Goal: Task Accomplishment & Management: Manage account settings

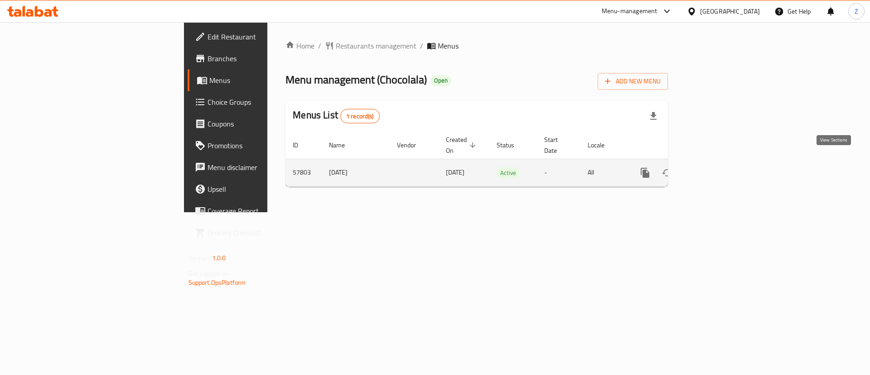
click at [721, 163] on link "enhanced table" at bounding box center [711, 173] width 22 height 22
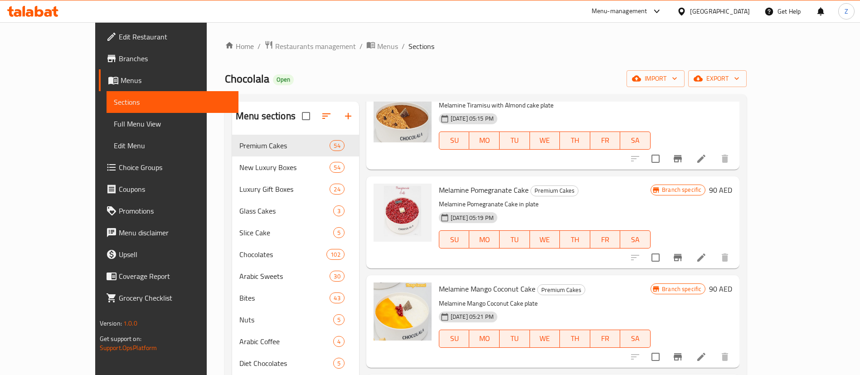
scroll to position [4000, 0]
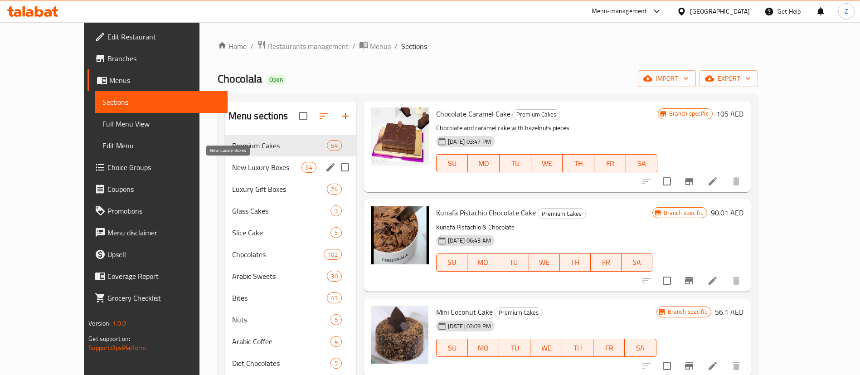
click at [232, 164] on span "New Luxury Boxes" at bounding box center [267, 167] width 70 height 11
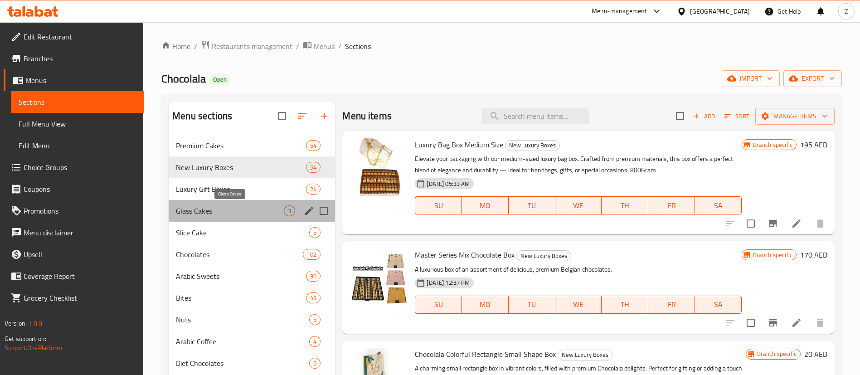
click at [200, 215] on span "Glass Cakes" at bounding box center [230, 210] width 108 height 11
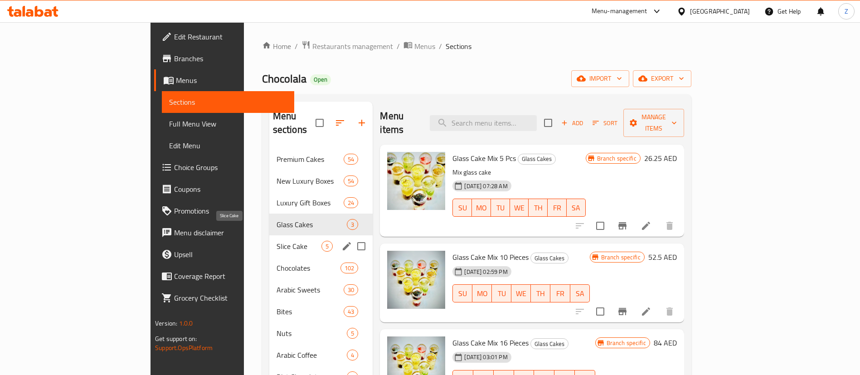
click at [276, 241] on span "Slice Cake" at bounding box center [298, 246] width 45 height 11
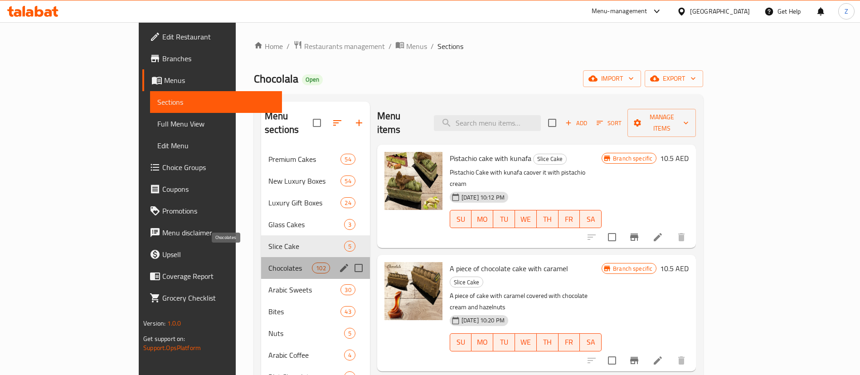
click at [268, 262] on span "Chocolates" at bounding box center [289, 267] width 43 height 11
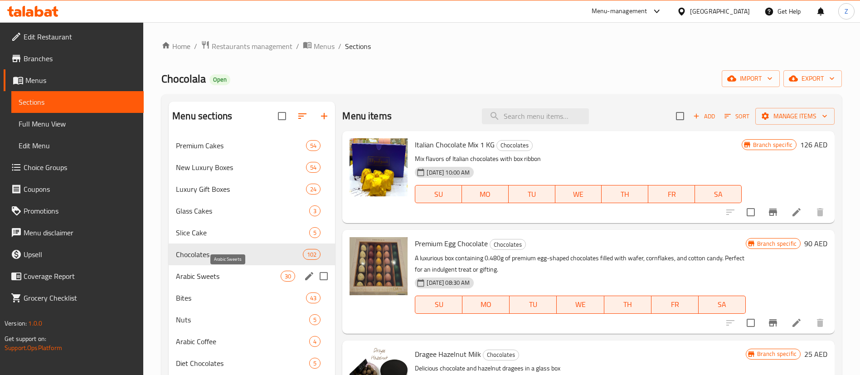
scroll to position [5114, 0]
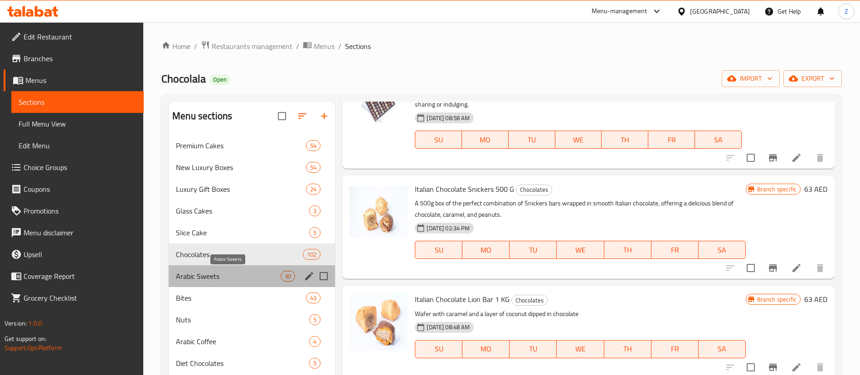
click at [198, 274] on span "Arabic Sweets" at bounding box center [228, 276] width 105 height 11
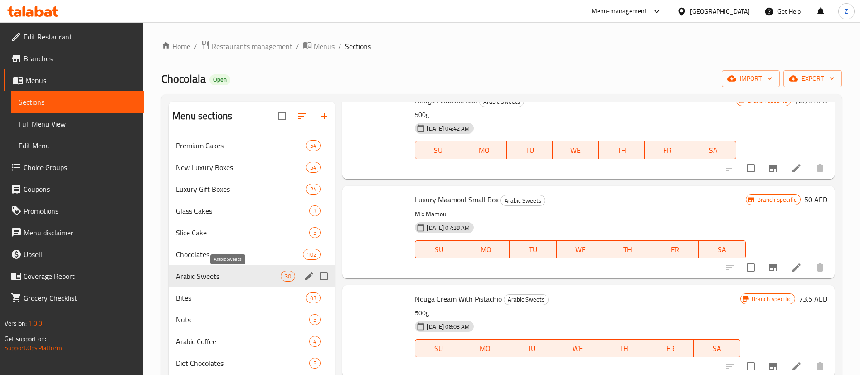
scroll to position [2534, 0]
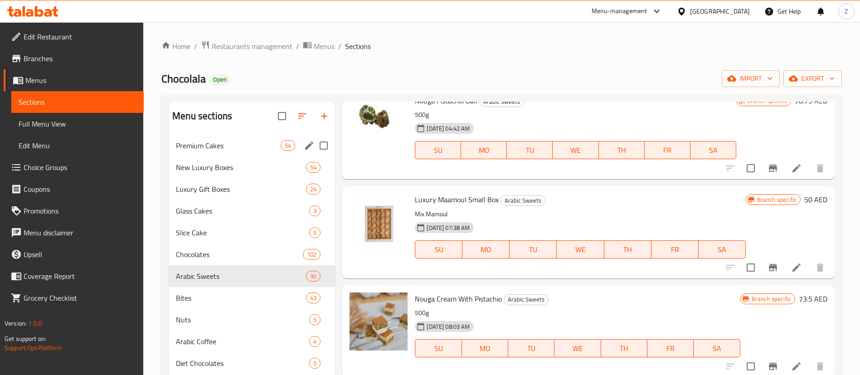
click at [198, 140] on span "Premium Cakes" at bounding box center [228, 145] width 105 height 11
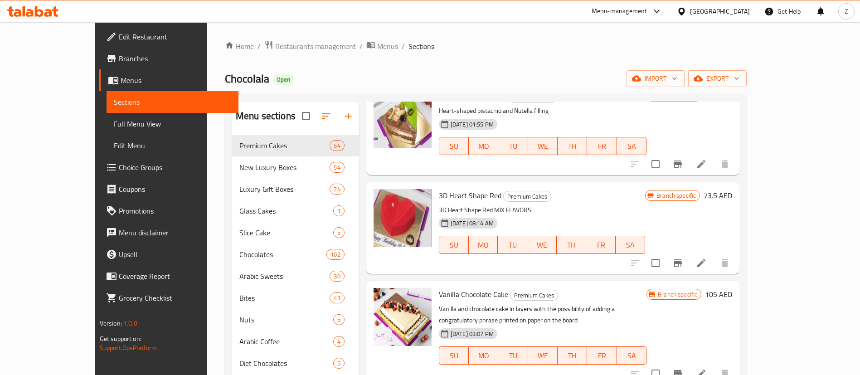
scroll to position [53, 0]
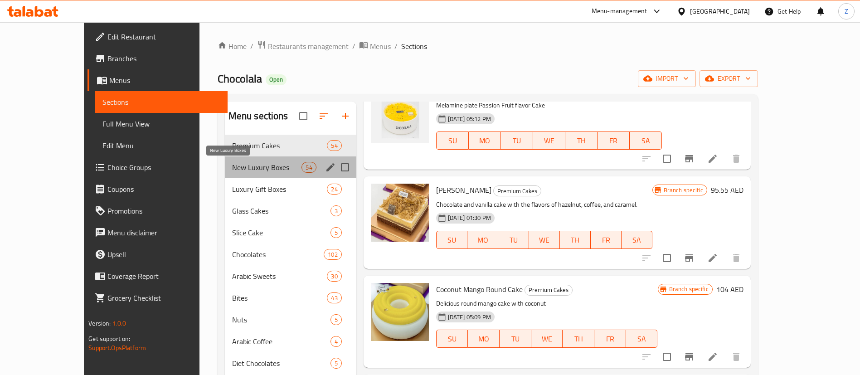
click at [232, 164] on span "New Luxury Boxes" at bounding box center [267, 167] width 70 height 11
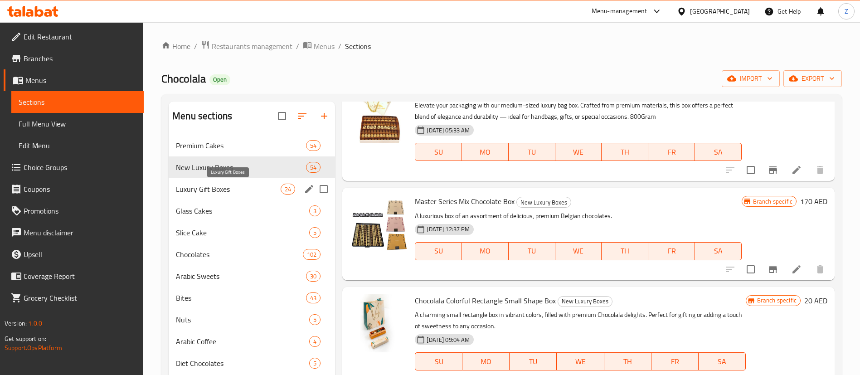
click at [201, 192] on span "Luxury Gift Boxes" at bounding box center [228, 189] width 105 height 11
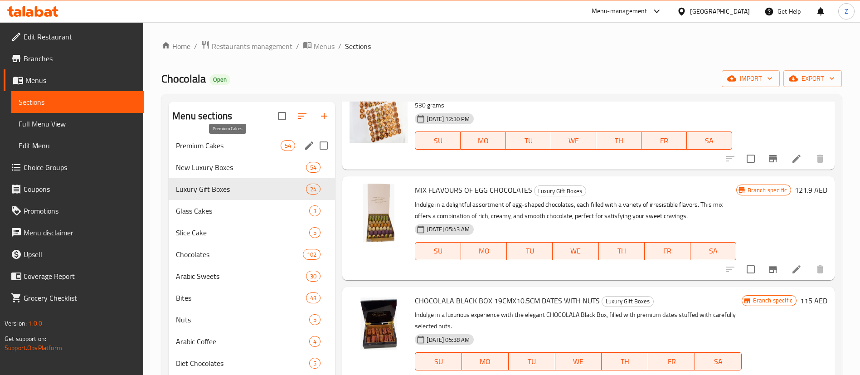
click at [245, 145] on span "Premium Cakes" at bounding box center [228, 145] width 105 height 11
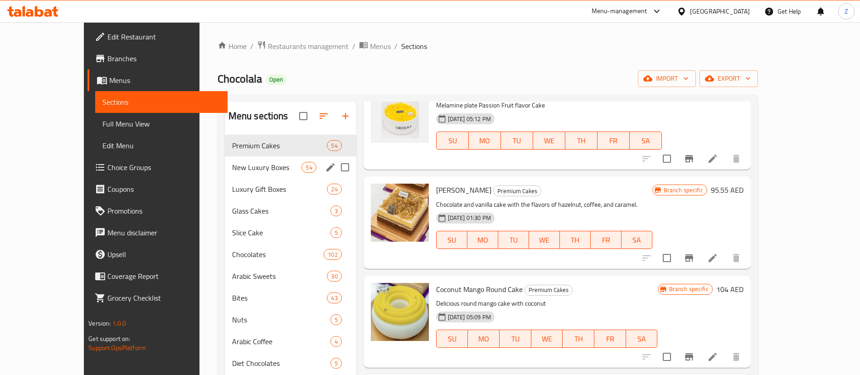
click at [241, 159] on div "New Luxury Boxes 54" at bounding box center [290, 167] width 131 height 22
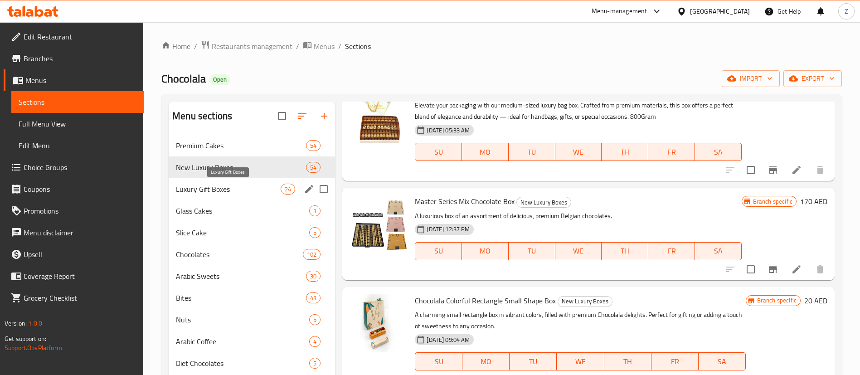
click at [218, 186] on span "Luxury Gift Boxes" at bounding box center [228, 189] width 105 height 11
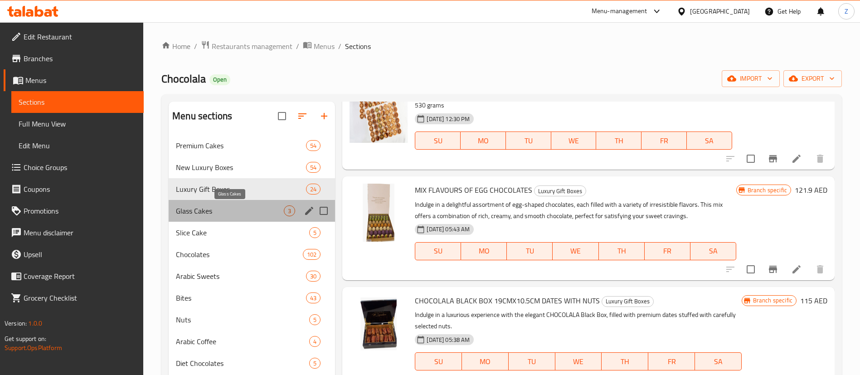
click at [193, 213] on span "Glass Cakes" at bounding box center [230, 210] width 108 height 11
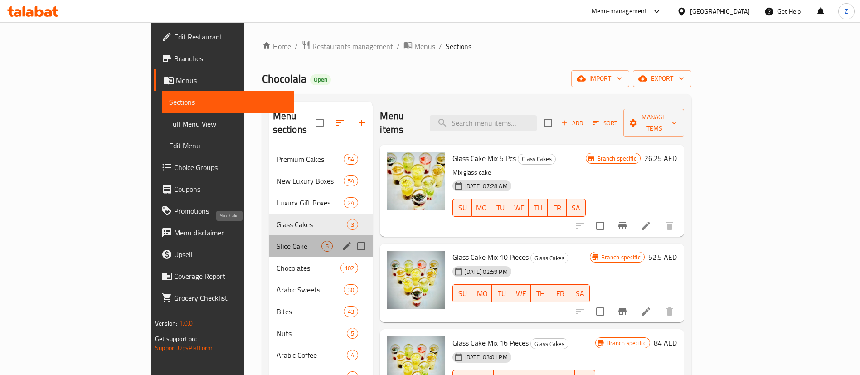
click at [276, 241] on span "Slice Cake" at bounding box center [298, 246] width 45 height 11
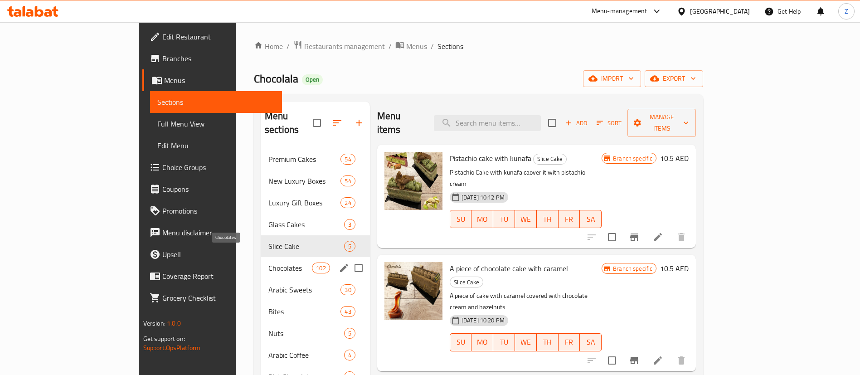
click at [268, 262] on span "Chocolates" at bounding box center [289, 267] width 43 height 11
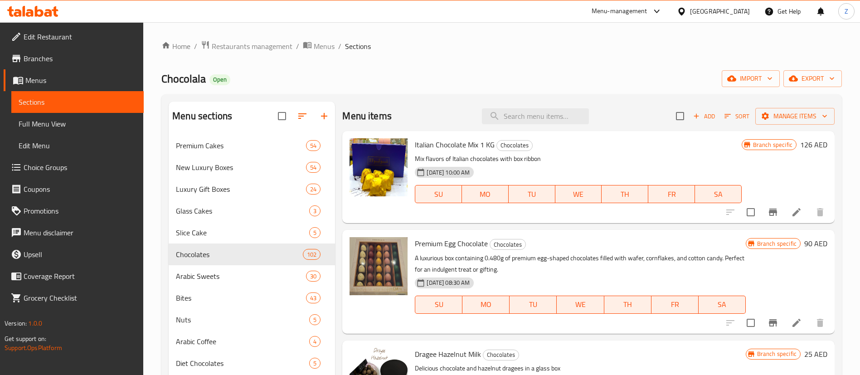
scroll to position [5114, 0]
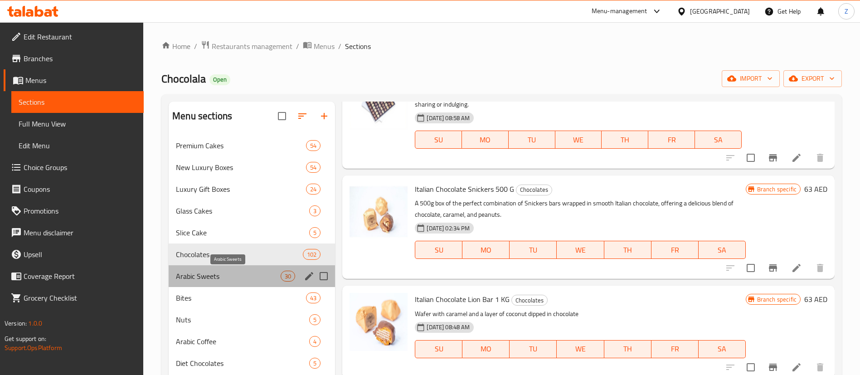
click at [216, 275] on span "Arabic Sweets" at bounding box center [228, 276] width 105 height 11
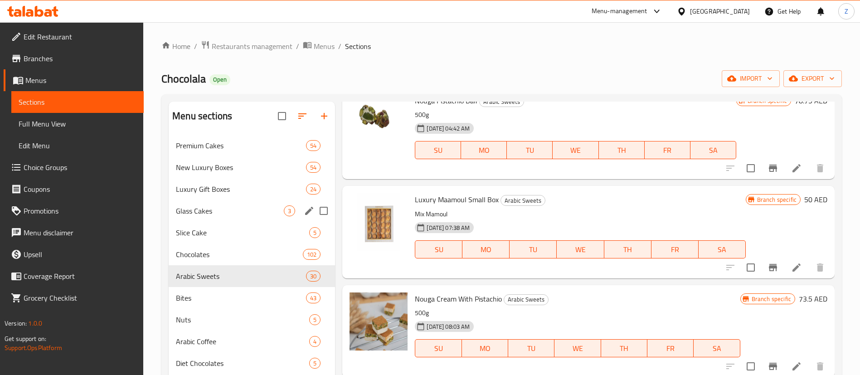
scroll to position [53, 0]
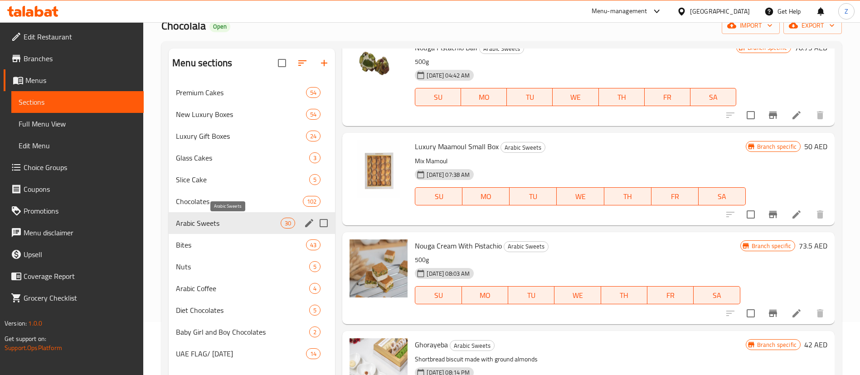
click at [208, 224] on span "Arabic Sweets" at bounding box center [228, 222] width 105 height 11
click at [193, 224] on span "Arabic Sweets" at bounding box center [228, 222] width 105 height 11
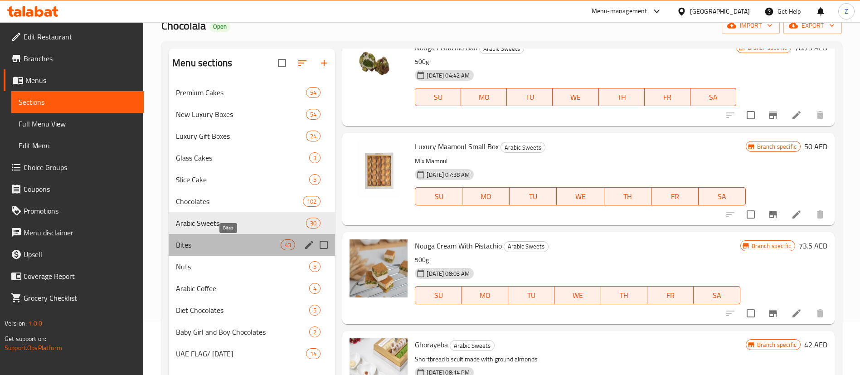
click at [195, 241] on span "Bites" at bounding box center [228, 244] width 105 height 11
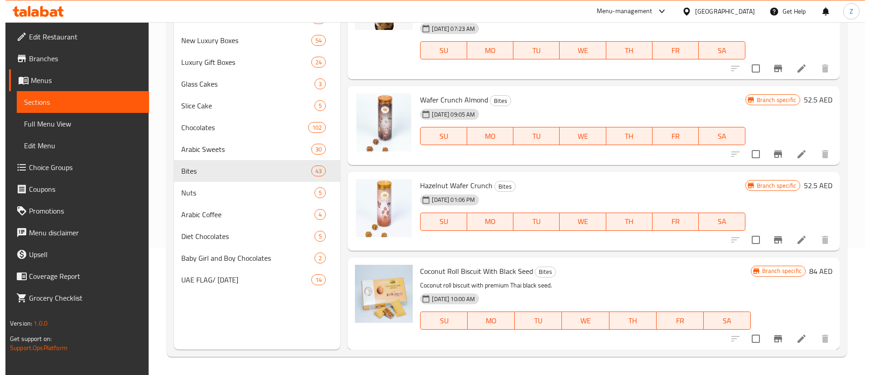
scroll to position [126, 0]
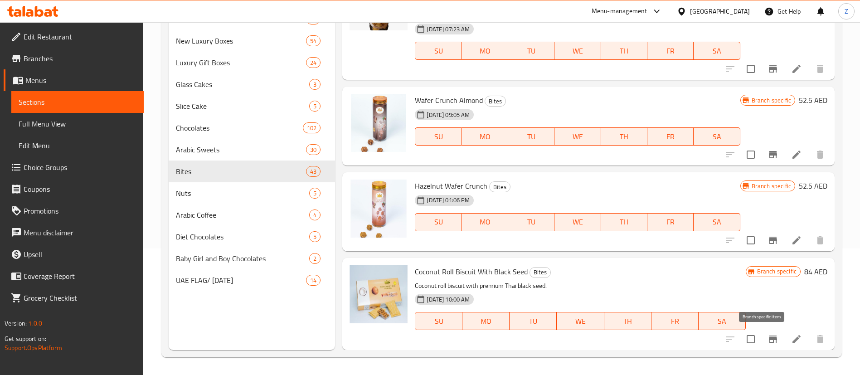
click at [768, 338] on icon "Branch-specific-item" at bounding box center [772, 338] width 8 height 7
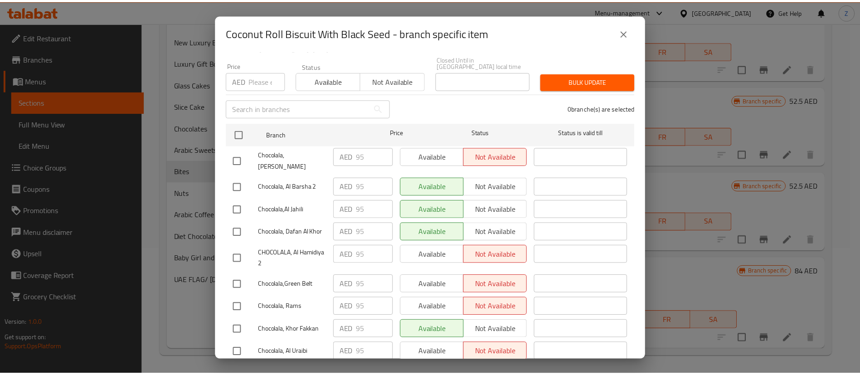
scroll to position [0, 0]
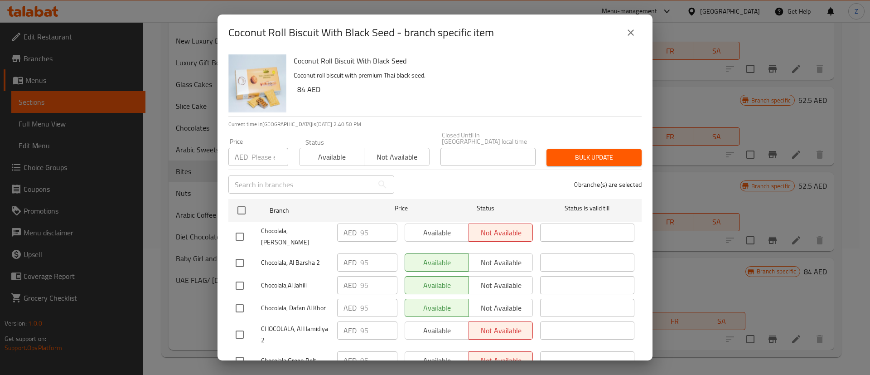
click at [248, 158] on div "AED Price" at bounding box center [258, 157] width 60 height 18
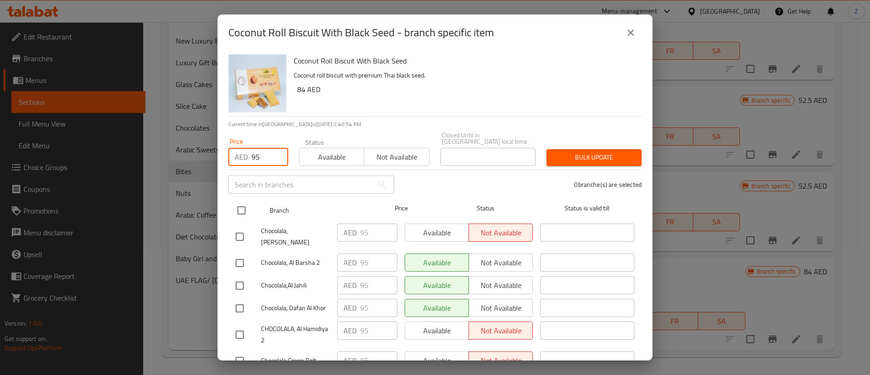
type input "95"
click at [245, 213] on input "checkbox" at bounding box center [241, 210] width 19 height 19
checkbox input "true"
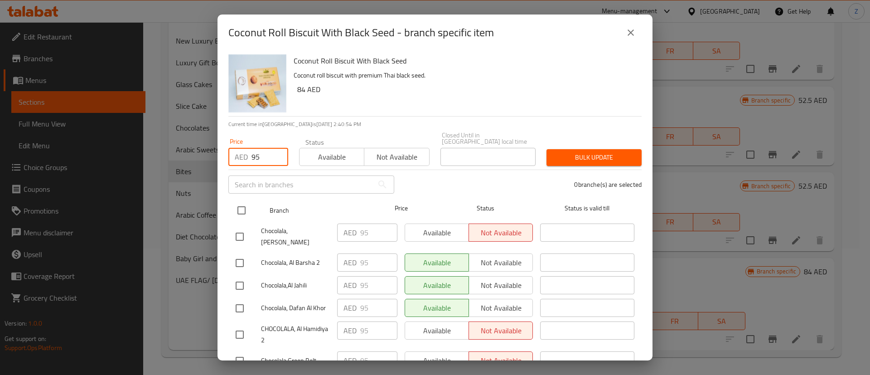
checkbox input "true"
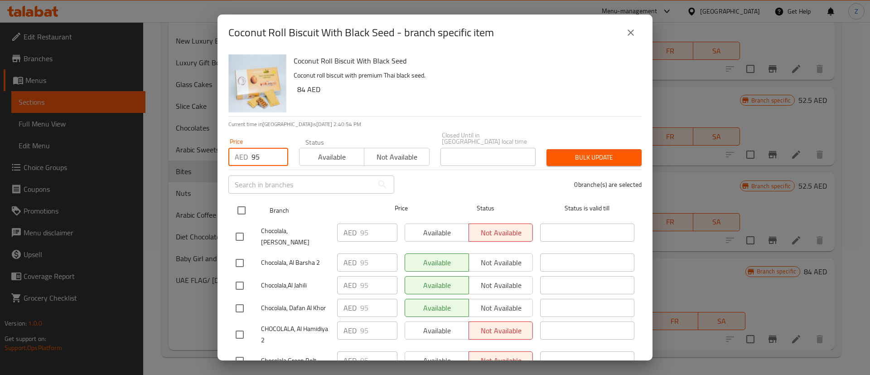
checkbox input "true"
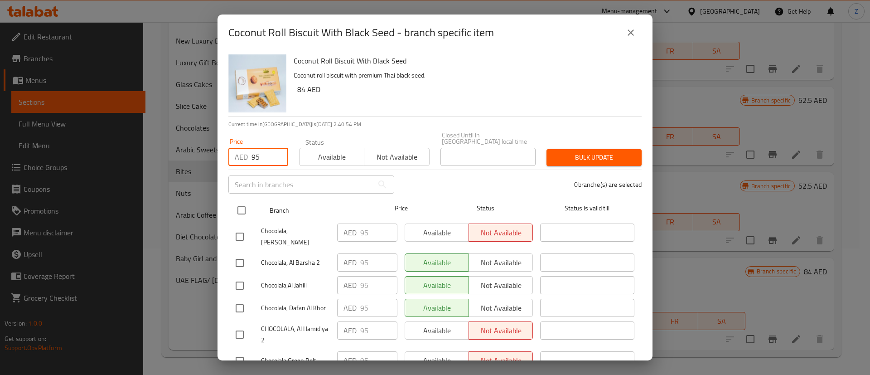
checkbox input "true"
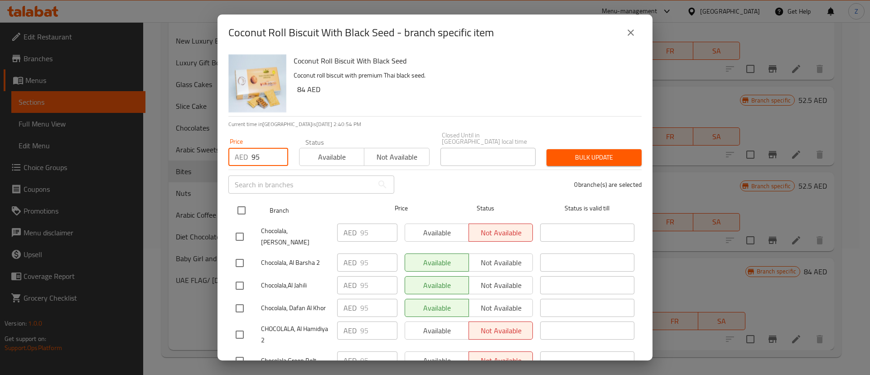
checkbox input "true"
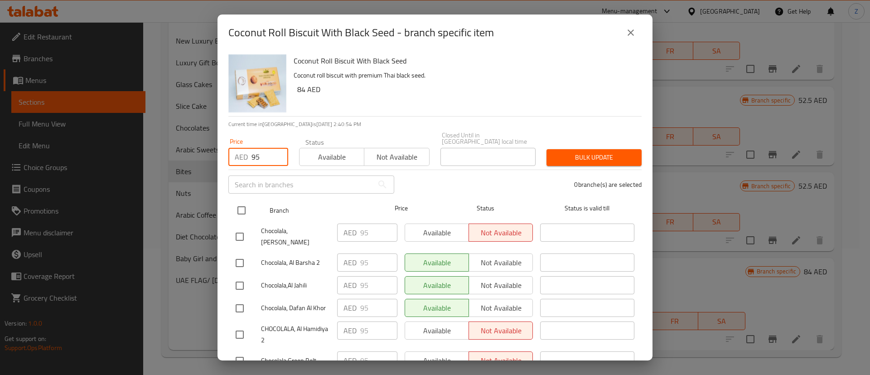
checkbox input "true"
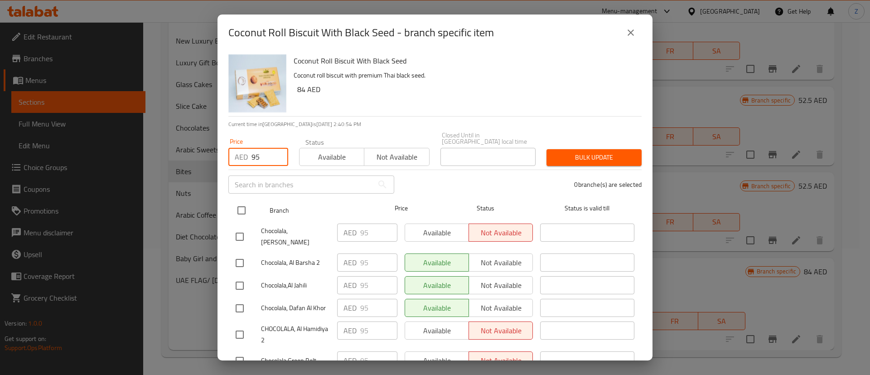
checkbox input "true"
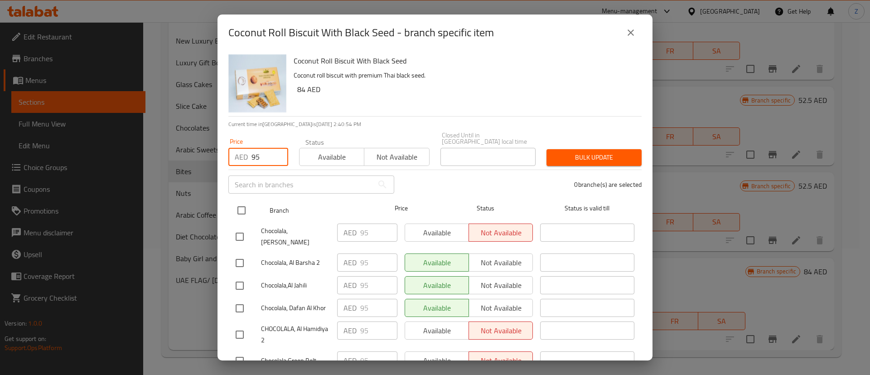
checkbox input "true"
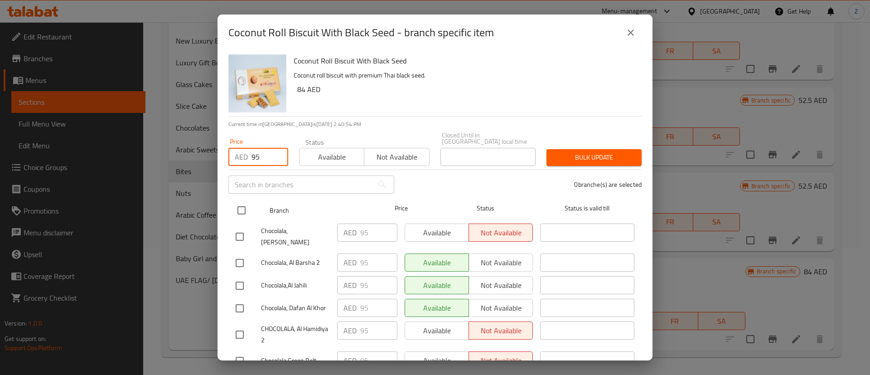
checkbox input "true"
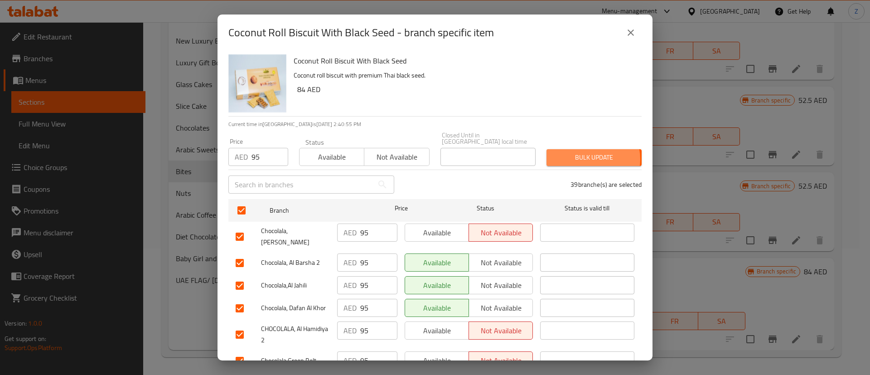
click at [582, 159] on span "Bulk update" at bounding box center [594, 157] width 81 height 11
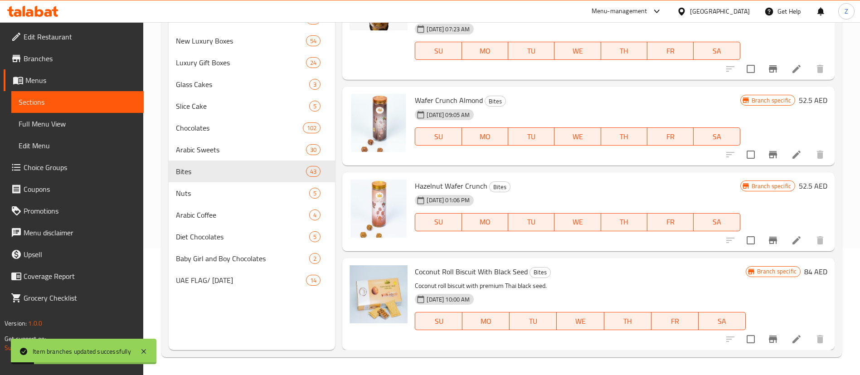
click at [791, 337] on icon at bounding box center [796, 338] width 11 height 11
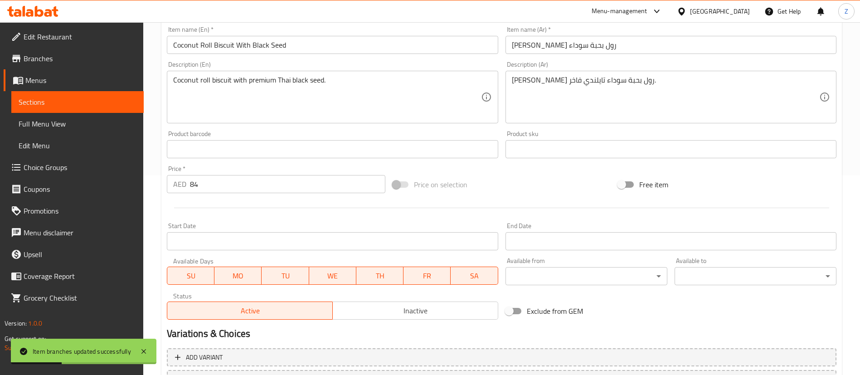
scroll to position [200, 0]
click at [219, 183] on input "84" at bounding box center [287, 183] width 195 height 18
type input "8"
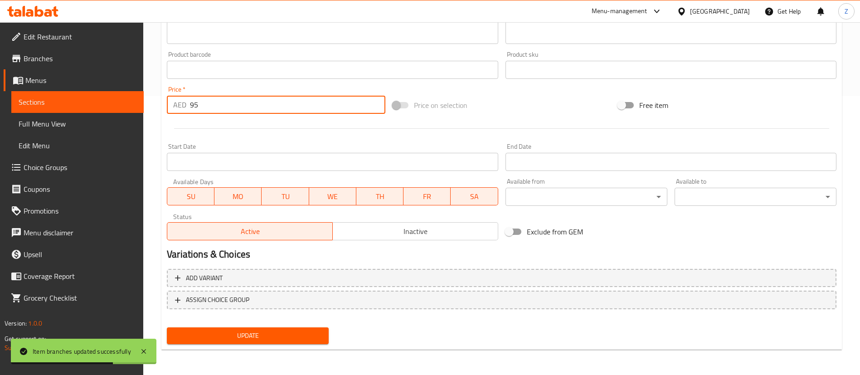
type input "95"
click at [240, 336] on span "Update" at bounding box center [247, 335] width 147 height 11
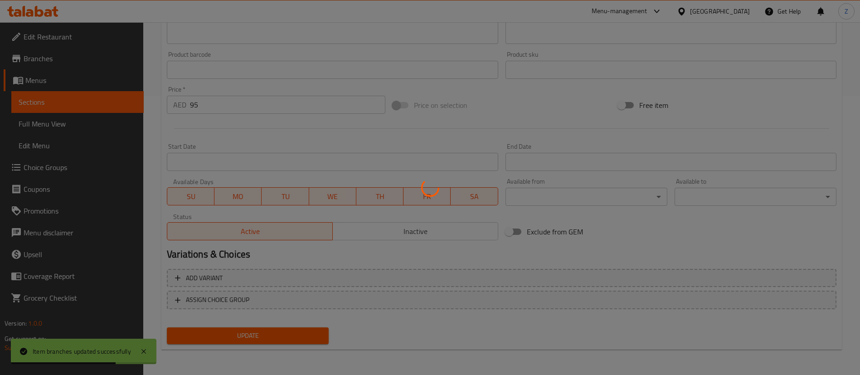
click at [240, 336] on div at bounding box center [430, 187] width 860 height 375
